Goal: Transaction & Acquisition: Purchase product/service

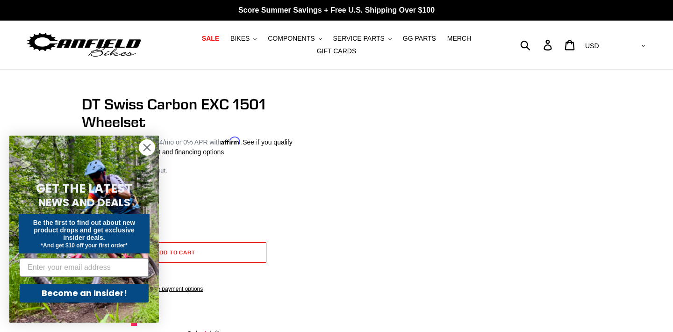
click at [145, 147] on circle "Close dialog" at bounding box center [146, 147] width 15 height 15
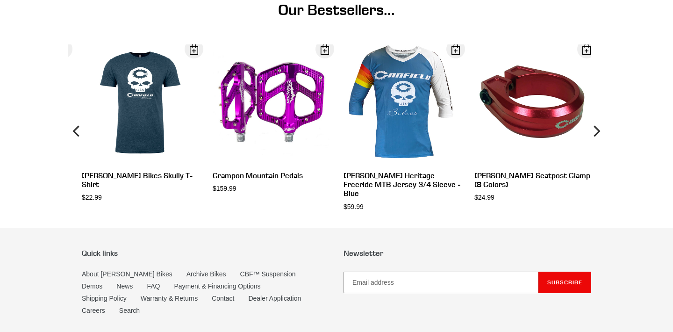
scroll to position [550, 0]
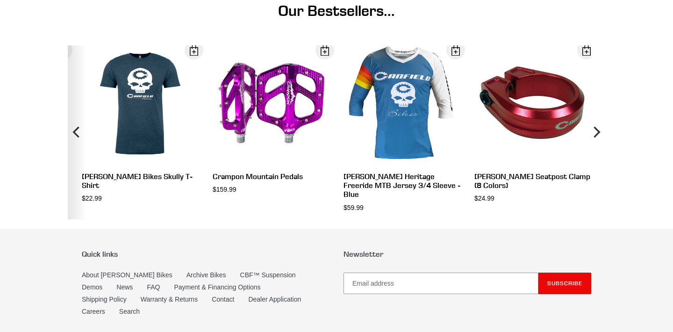
click at [74, 147] on icon "Previous" at bounding box center [77, 132] width 11 height 104
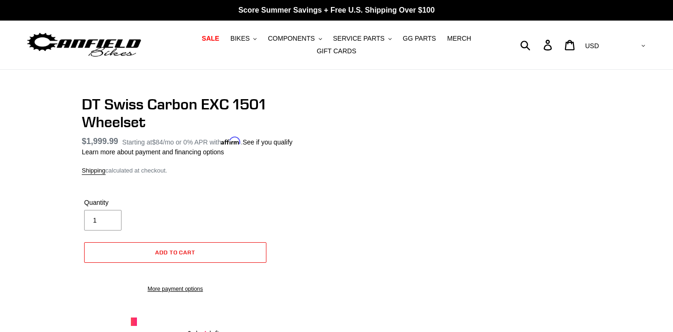
scroll to position [0, 0]
click at [213, 40] on span "SALE" at bounding box center [210, 39] width 17 height 8
click at [290, 40] on span "COMPONENTS" at bounding box center [291, 39] width 47 height 8
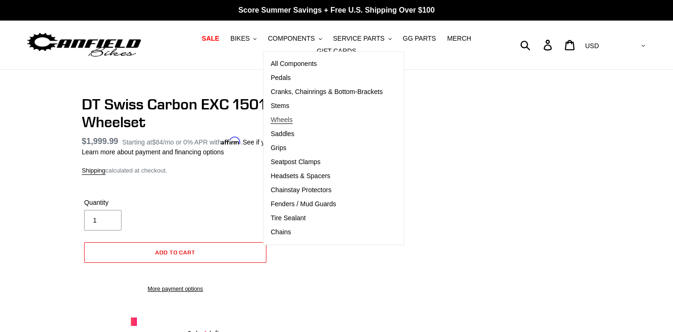
click at [281, 121] on span "Wheels" at bounding box center [282, 120] width 22 height 8
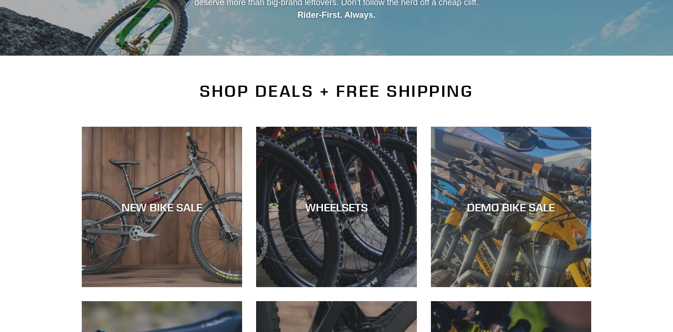
scroll to position [192, 0]
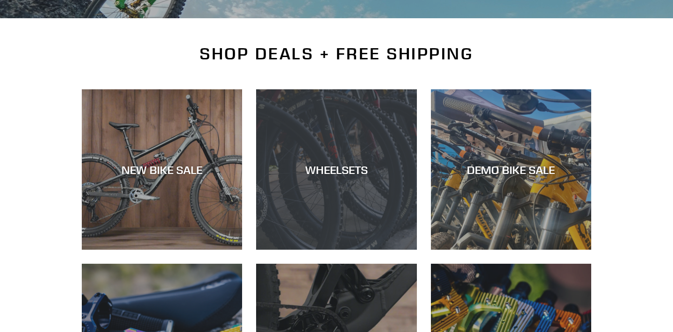
click at [351, 166] on div "WHEELSETS" at bounding box center [336, 170] width 160 height 14
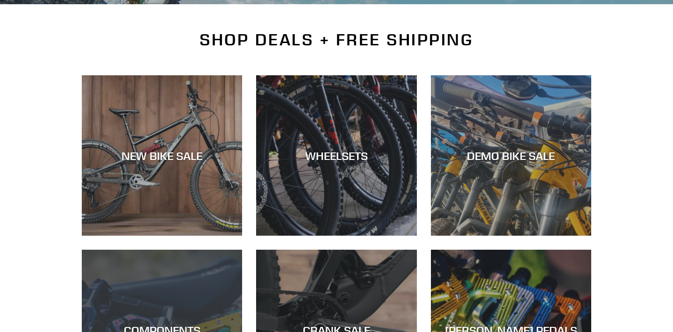
scroll to position [571, 0]
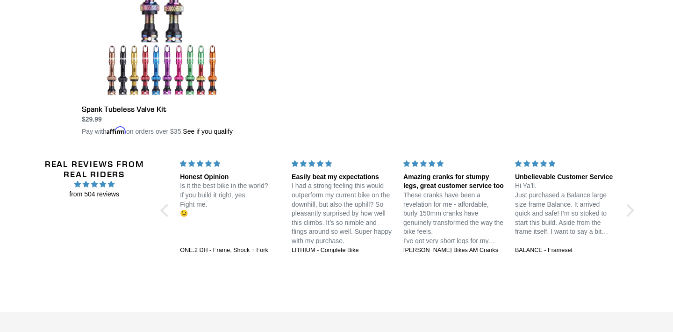
scroll to position [718, 0]
